Goal: Task Accomplishment & Management: Use online tool/utility

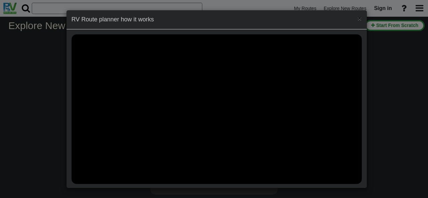
click at [357, 17] on span "×" at bounding box center [359, 18] width 4 height 8
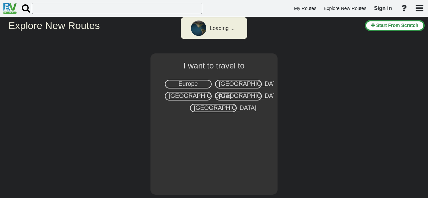
click at [198, 96] on span "[GEOGRAPHIC_DATA]" at bounding box center [200, 96] width 62 height 7
select select "number:8"
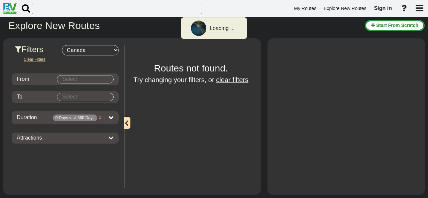
click at [78, 78] on input "Select" at bounding box center [85, 80] width 56 height 8
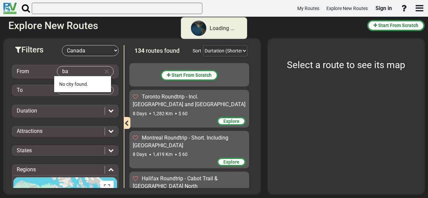
type input "b"
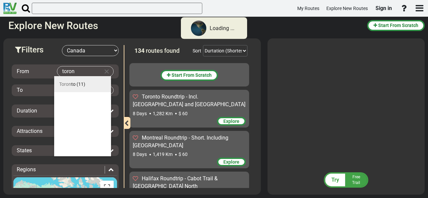
scroll to position [4472, 0]
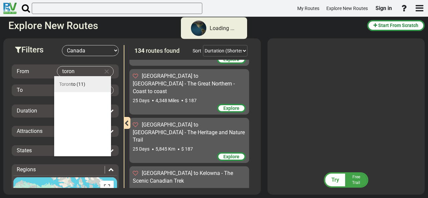
click at [83, 86] on span "(11)" at bounding box center [81, 84] width 9 height 5
type input "[GEOGRAPHIC_DATA]"
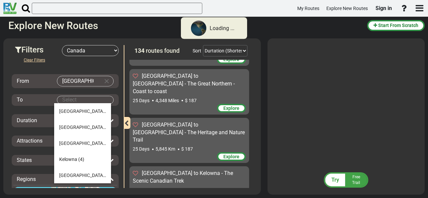
click at [67, 98] on body "Loading ... My Routes Explore New Routes Sign in × Name" at bounding box center [214, 99] width 428 height 198
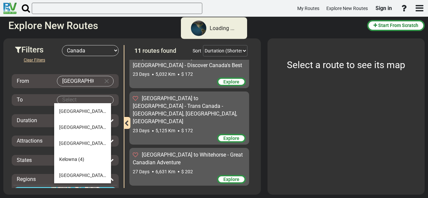
scroll to position [337, 0]
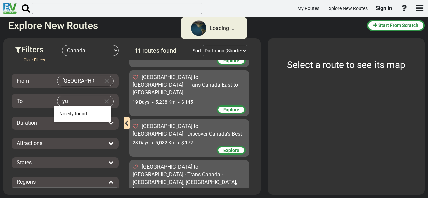
type input "y"
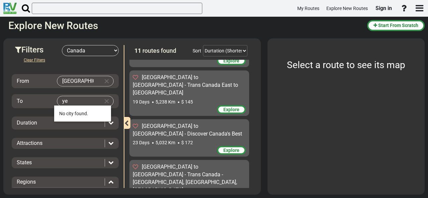
type input "y"
type input "d"
click at [76, 113] on span "White horse" at bounding box center [70, 113] width 23 height 5
type input "Whitehorse"
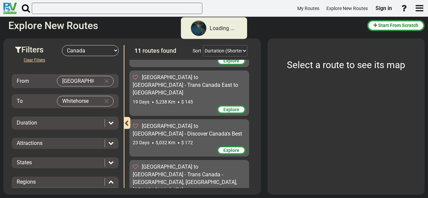
scroll to position [0, 0]
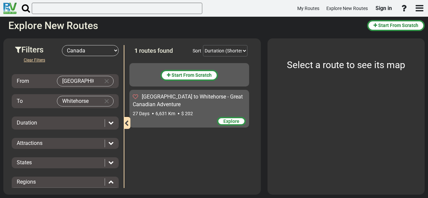
click at [108, 124] on icon at bounding box center [110, 122] width 5 height 5
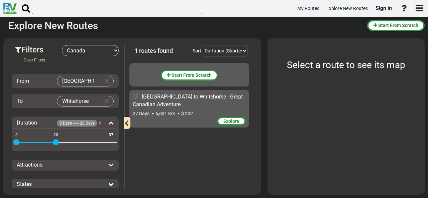
drag, startPoint x: 113, startPoint y: 141, endPoint x: 56, endPoint y: 145, distance: 57.3
click at [56, 144] on div "8 37 8 20" at bounding box center [65, 142] width 104 height 1
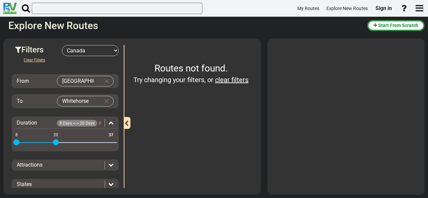
click at [105, 164] on div at bounding box center [109, 165] width 9 height 8
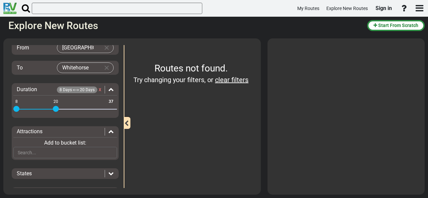
click at [108, 132] on icon at bounding box center [110, 131] width 5 height 5
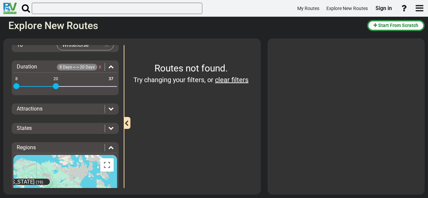
scroll to position [67, 0]
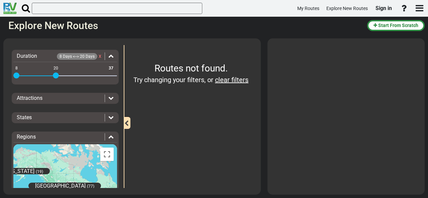
click at [108, 119] on icon at bounding box center [110, 117] width 5 height 5
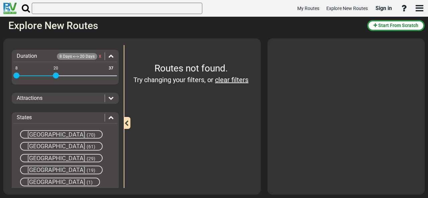
click at [109, 117] on icon at bounding box center [110, 117] width 5 height 5
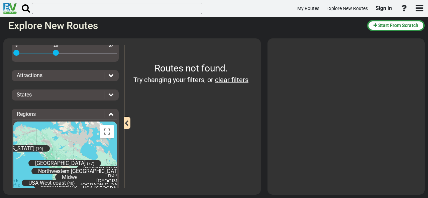
scroll to position [100, 0]
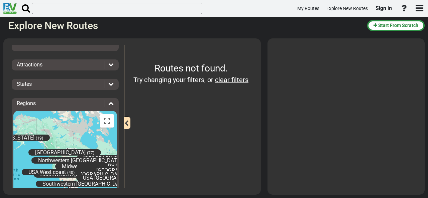
click at [53, 133] on div "[US_STATE] (19) [GEOGRAPHIC_DATA] (86) [GEOGRAPHIC_DATA] [GEOGRAPHIC_DATA] (62)…" at bounding box center [65, 161] width 104 height 100
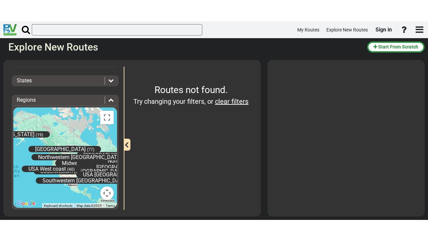
scroll to position [130, 0]
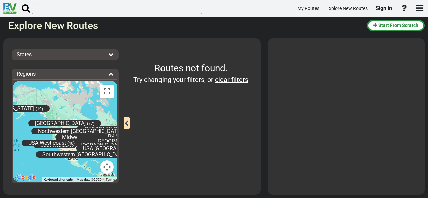
click at [82, 101] on div "[US_STATE] (19) [GEOGRAPHIC_DATA] (86) [GEOGRAPHIC_DATA] [GEOGRAPHIC_DATA] (62)…" at bounding box center [65, 132] width 104 height 100
click at [107, 90] on button "Toggle fullscreen view" at bounding box center [106, 91] width 13 height 13
